Goal: Transaction & Acquisition: Download file/media

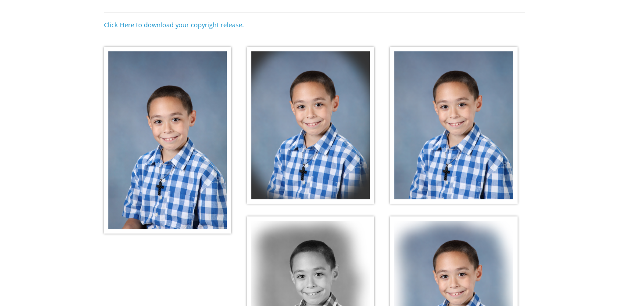
scroll to position [129, 0]
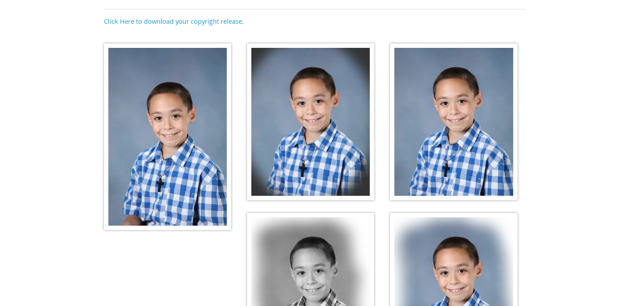
click at [195, 161] on img at bounding box center [167, 136] width 127 height 187
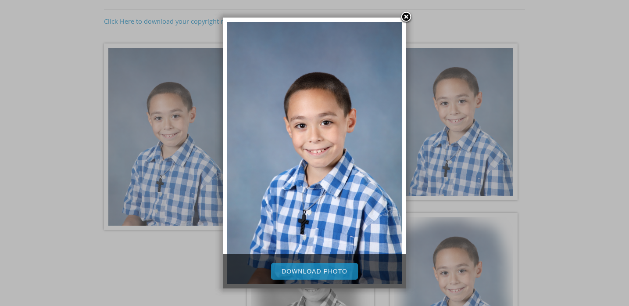
click at [334, 274] on link "Download Photo" at bounding box center [314, 271] width 87 height 17
click at [406, 18] on link at bounding box center [406, 17] width 13 height 13
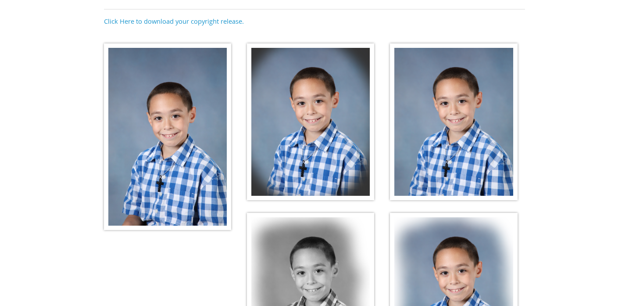
click at [327, 119] on img at bounding box center [310, 121] width 127 height 157
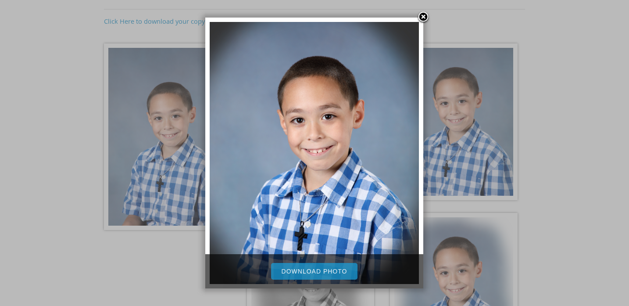
click at [327, 273] on link "Download Photo" at bounding box center [314, 271] width 87 height 17
click at [553, 98] on div at bounding box center [314, 180] width 629 height 619
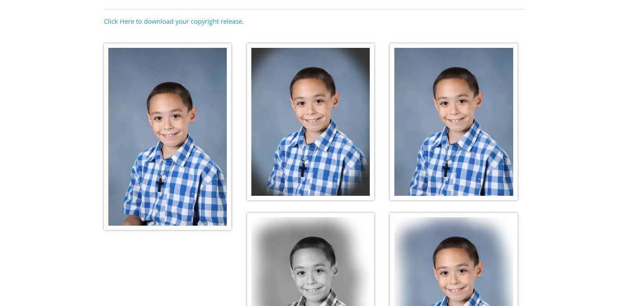
click at [464, 108] on img at bounding box center [453, 121] width 127 height 157
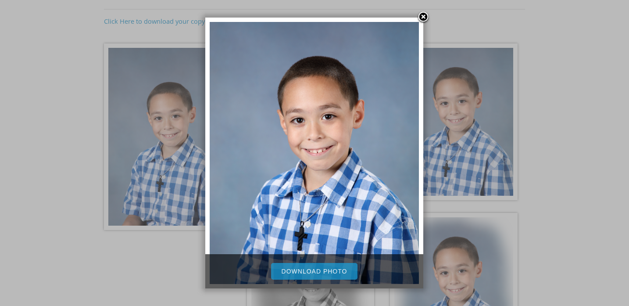
click at [336, 274] on link "Download Photo" at bounding box center [314, 271] width 87 height 17
click at [561, 192] on div at bounding box center [314, 180] width 629 height 619
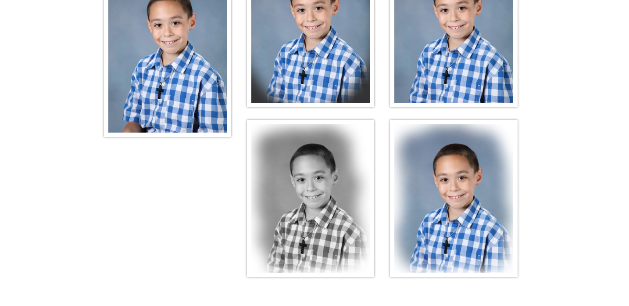
scroll to position [226, 0]
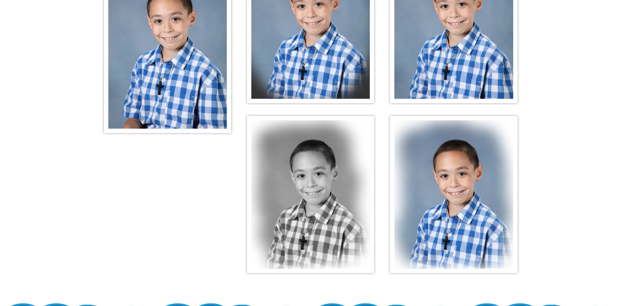
click at [327, 176] on img at bounding box center [310, 194] width 127 height 157
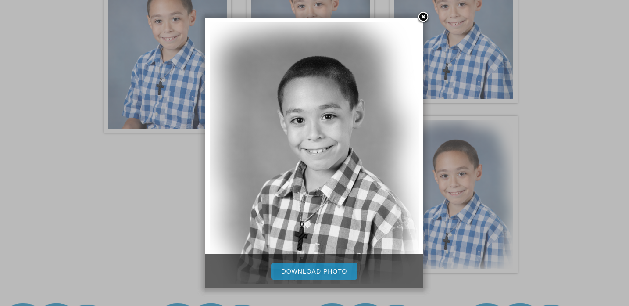
click at [316, 273] on link "Download Photo" at bounding box center [314, 271] width 87 height 17
click at [543, 185] on div at bounding box center [314, 83] width 629 height 619
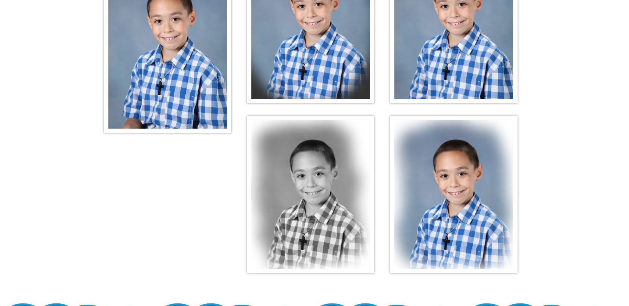
click at [459, 180] on img at bounding box center [453, 194] width 127 height 157
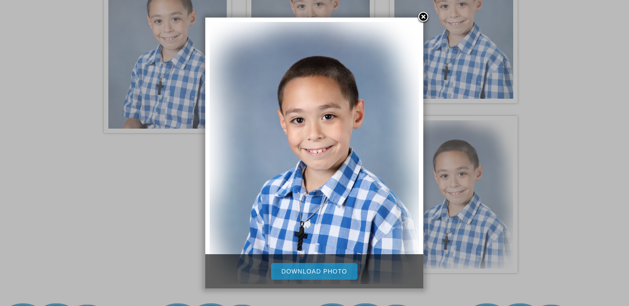
click at [317, 269] on link "Download Photo" at bounding box center [314, 271] width 87 height 17
click at [422, 20] on link at bounding box center [423, 17] width 13 height 13
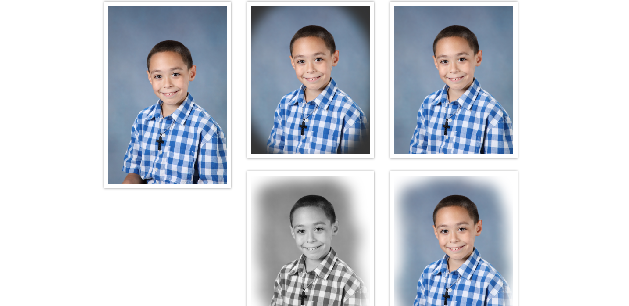
scroll to position [167, 0]
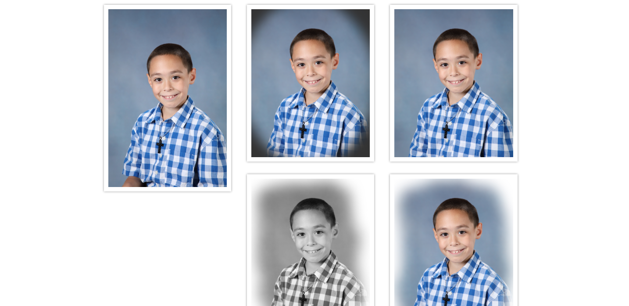
click at [304, 88] on img at bounding box center [310, 83] width 127 height 157
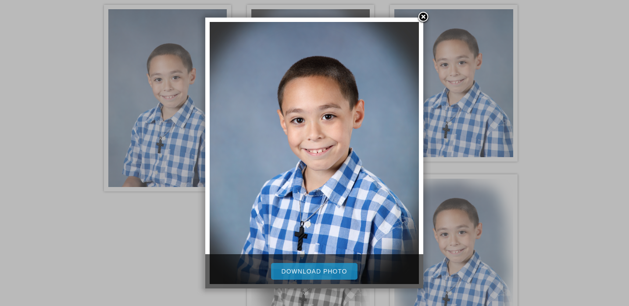
click at [422, 18] on link at bounding box center [423, 17] width 13 height 13
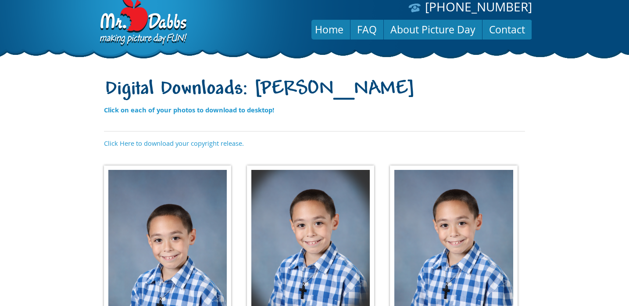
scroll to position [0, 0]
